Goal: Task Accomplishment & Management: Manage account settings

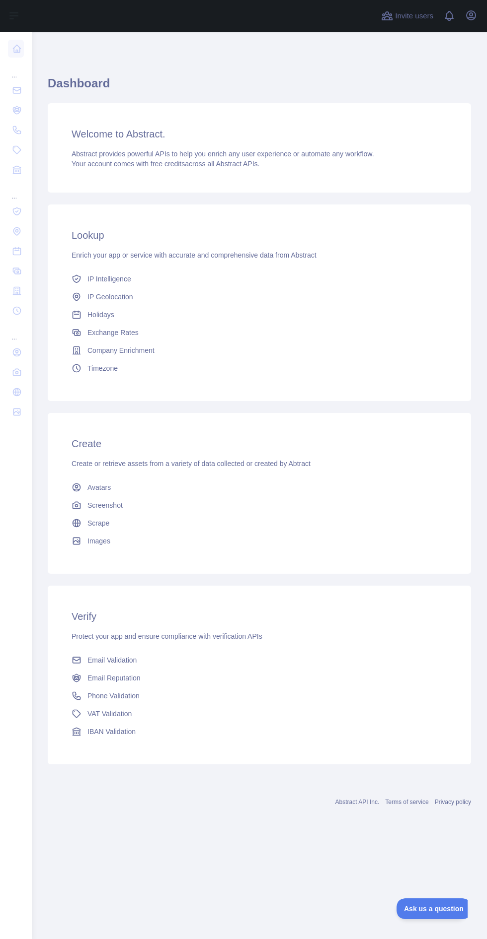
click at [24, 499] on div "... ... ..." at bounding box center [16, 465] width 32 height 931
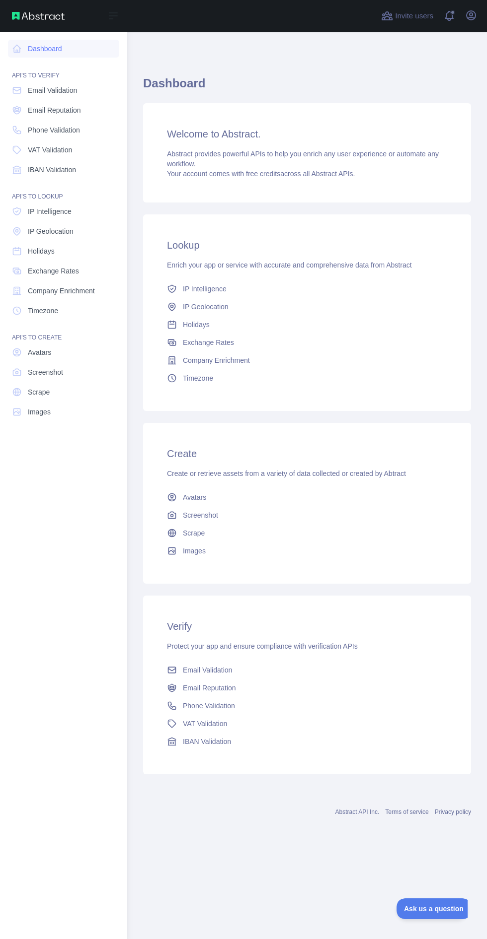
click at [57, 135] on span "Phone Validation" at bounding box center [54, 130] width 52 height 10
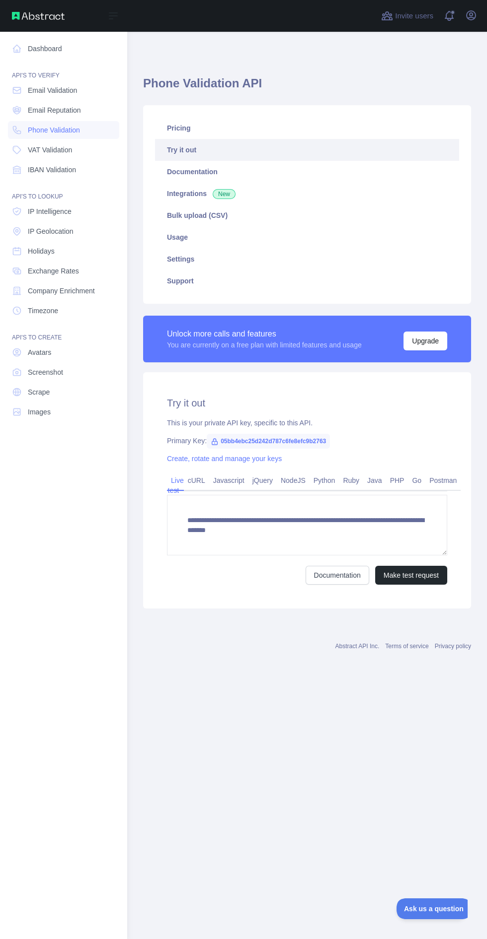
click at [193, 238] on link "Usage" at bounding box center [307, 237] width 304 height 22
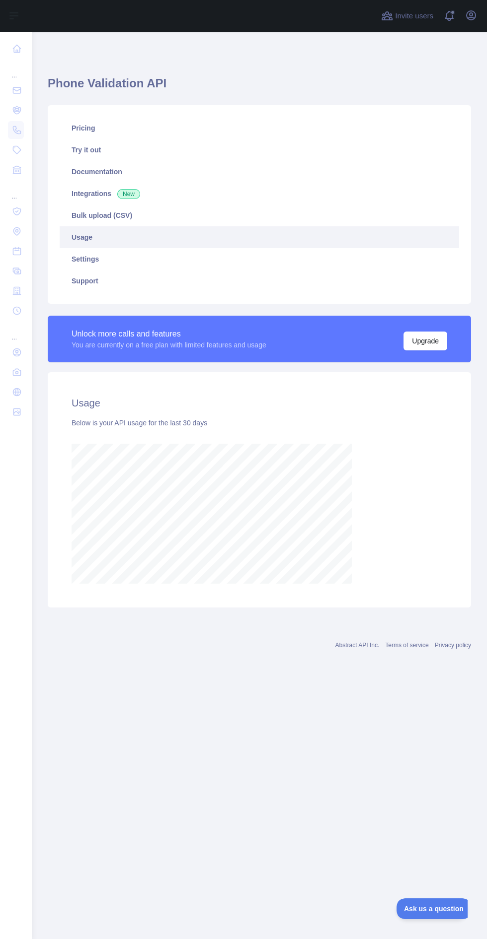
scroll to position [1005, 455]
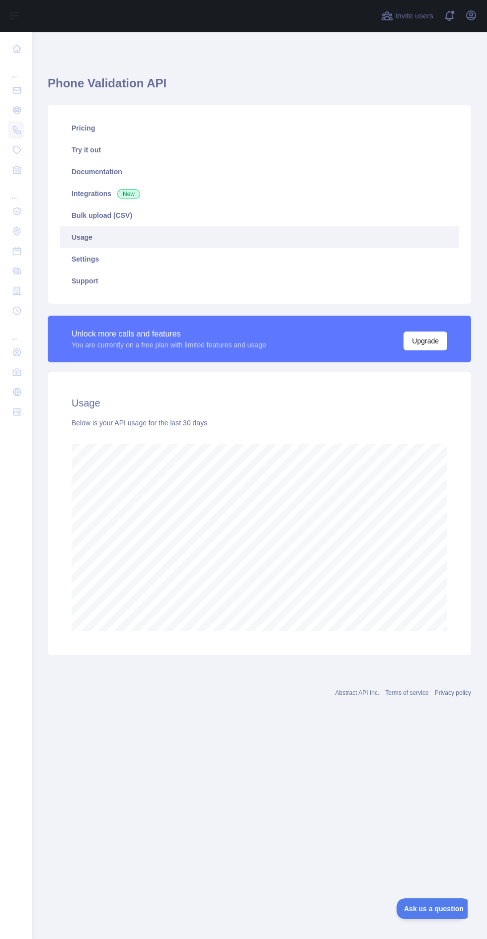
click at [106, 212] on link "Bulk upload (CSV)" at bounding box center [259, 216] width 399 height 22
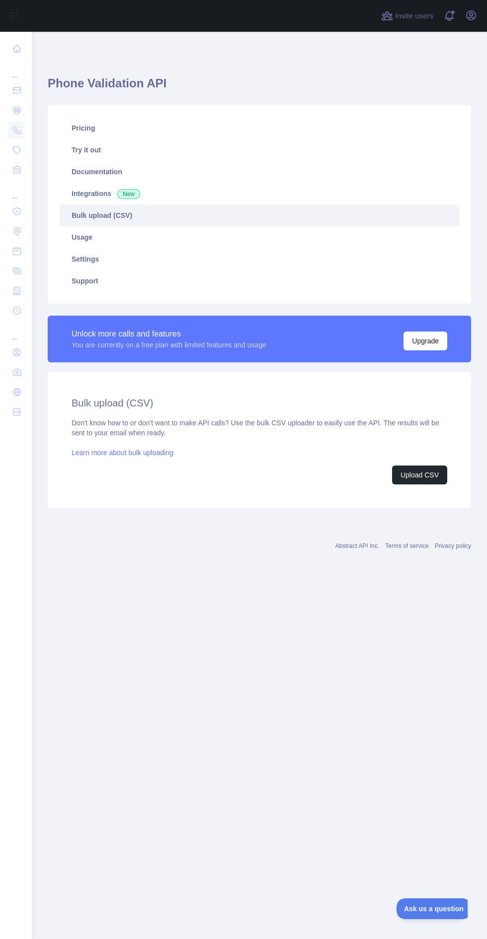
click at [93, 237] on link "Usage" at bounding box center [259, 237] width 399 height 22
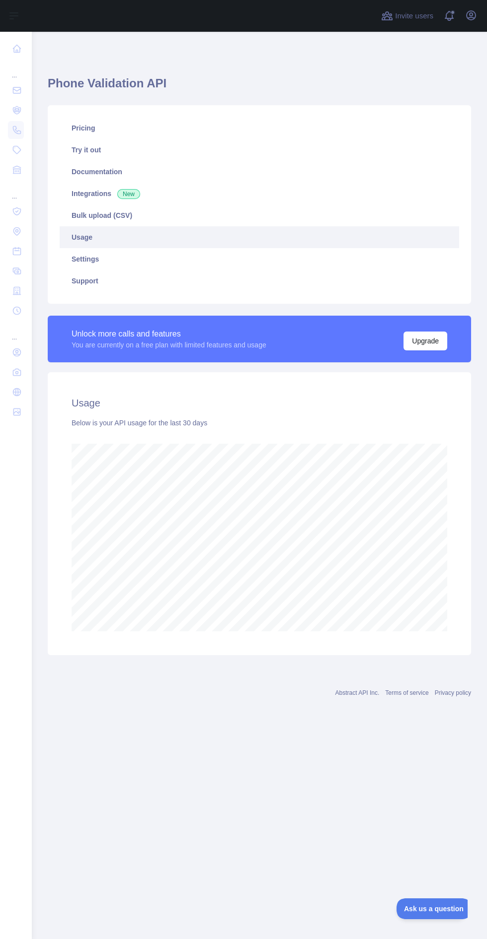
scroll to position [1005, 455]
click at [84, 259] on link "Settings" at bounding box center [259, 259] width 399 height 22
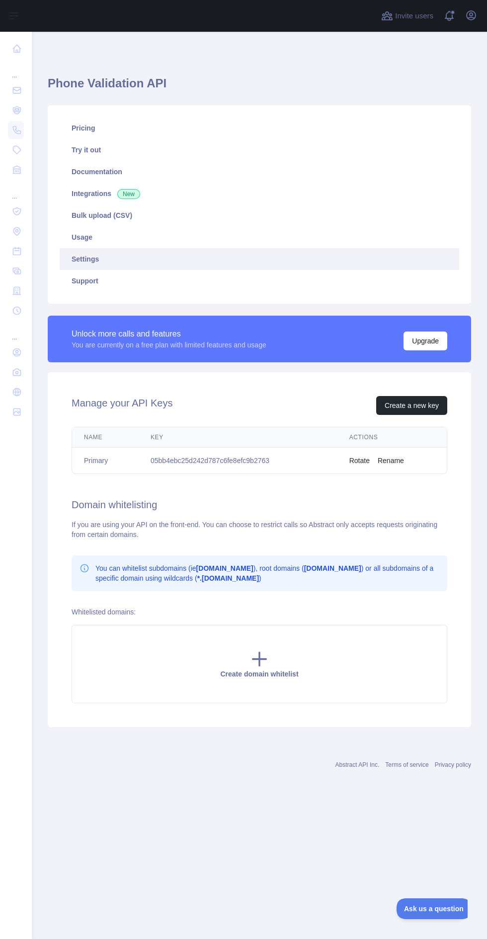
click at [88, 131] on link "Pricing" at bounding box center [259, 128] width 399 height 22
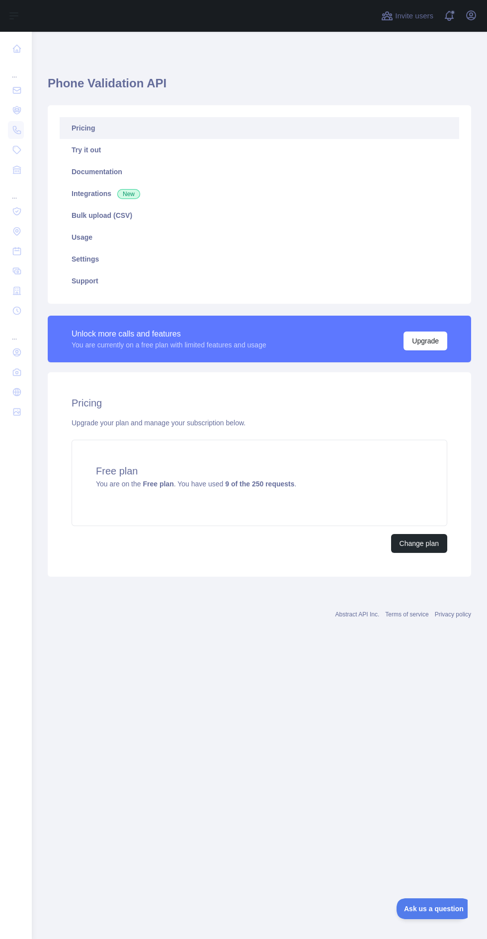
click at [81, 237] on link "Usage" at bounding box center [259, 237] width 399 height 22
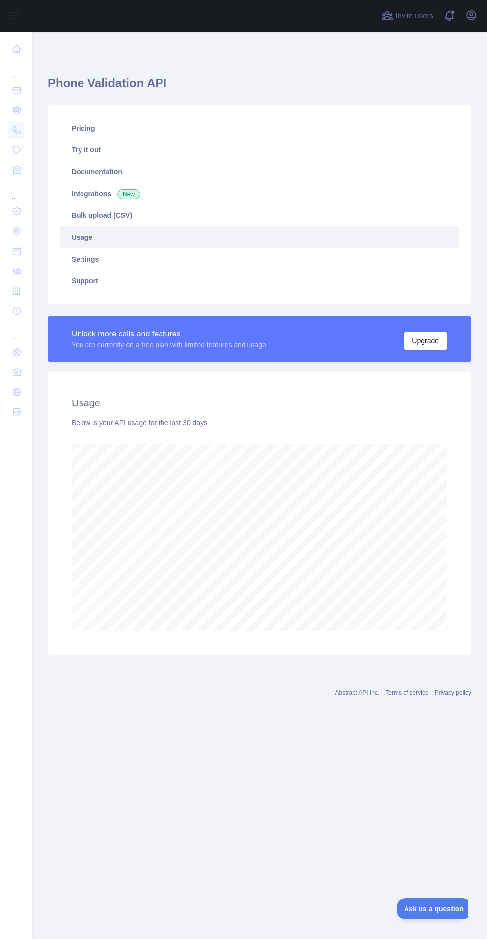
scroll to position [1005, 455]
